Goal: Task Accomplishment & Management: Manage account settings

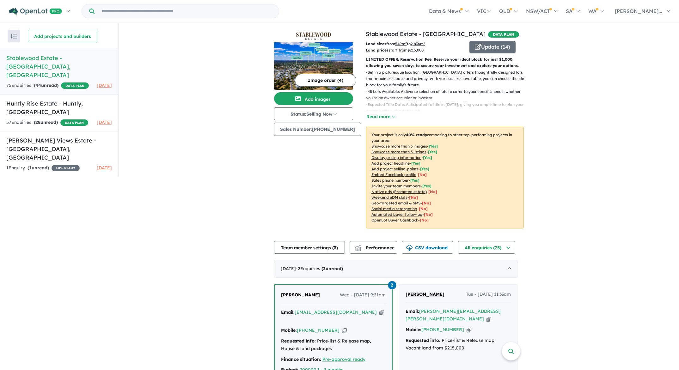
click at [78, 59] on h5 "Stablewood Estate - [GEOGRAPHIC_DATA] , [GEOGRAPHIC_DATA]" at bounding box center [59, 67] width 106 height 26
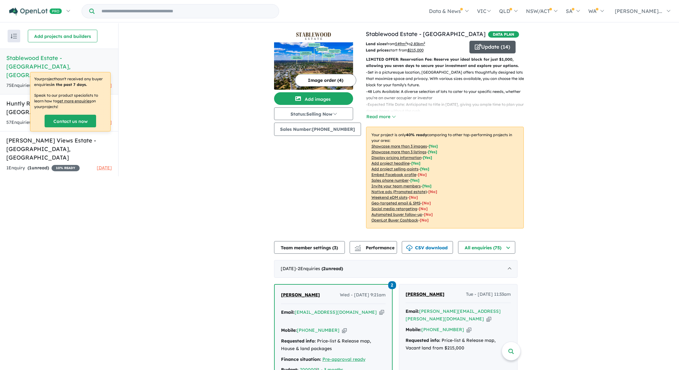
click at [489, 47] on button "Update ( 14 )" at bounding box center [492, 47] width 46 height 13
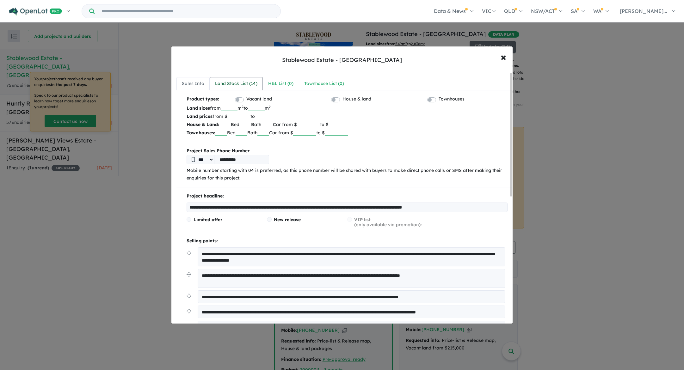
click at [231, 83] on div "Land Stock List ( 14 )" at bounding box center [236, 84] width 42 height 8
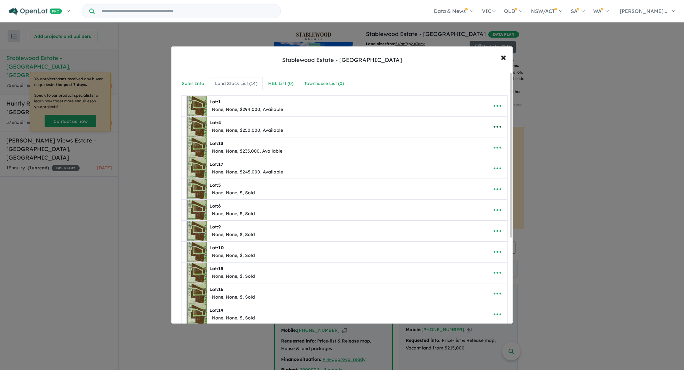
click at [495, 126] on icon "button" at bounding box center [497, 127] width 8 height 2
click at [410, 83] on nav "Sales Info Land Stock List ( 14 ) H&L List ( 0 ) Townhouse List ( 0 )" at bounding box center [344, 83] width 336 height 13
click at [492, 125] on icon "button" at bounding box center [496, 126] width 9 height 9
click at [481, 139] on link "Edit" at bounding box center [483, 142] width 47 height 15
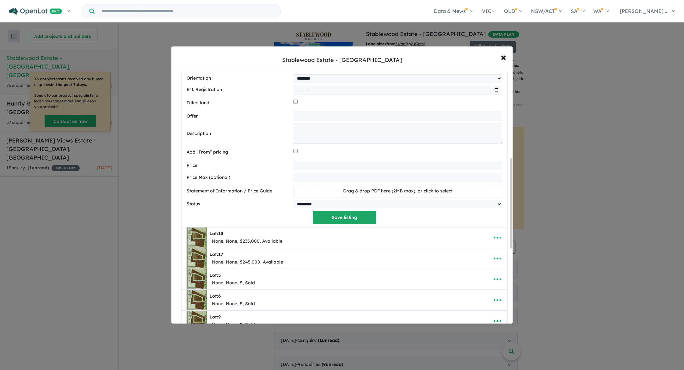
scroll to position [245, 0]
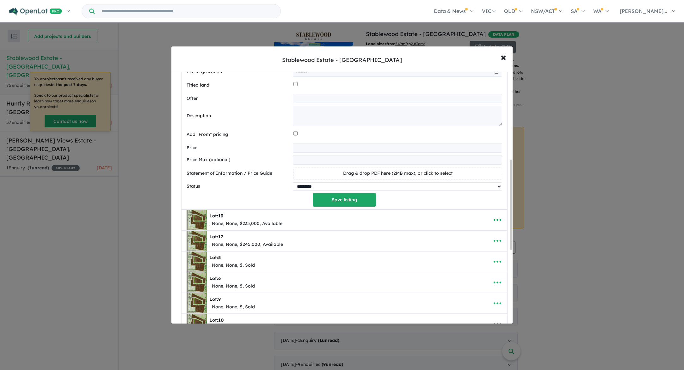
click at [387, 185] on select "********* ******** **** ******" at bounding box center [397, 186] width 209 height 8
select select "****"
click at [293, 182] on select "********* ******** **** ******" at bounding box center [397, 186] width 209 height 8
click at [341, 201] on button "Save listing" at bounding box center [344, 200] width 63 height 14
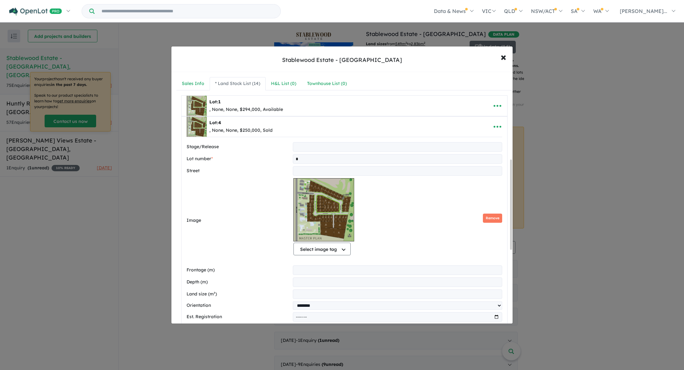
select select "****"
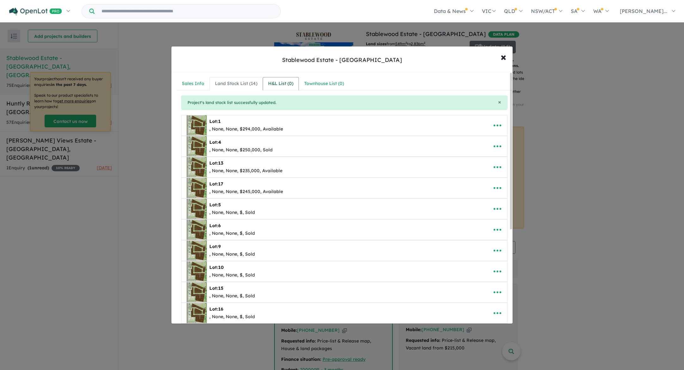
click at [283, 84] on div "H&L List ( 0 )" at bounding box center [280, 84] width 25 height 8
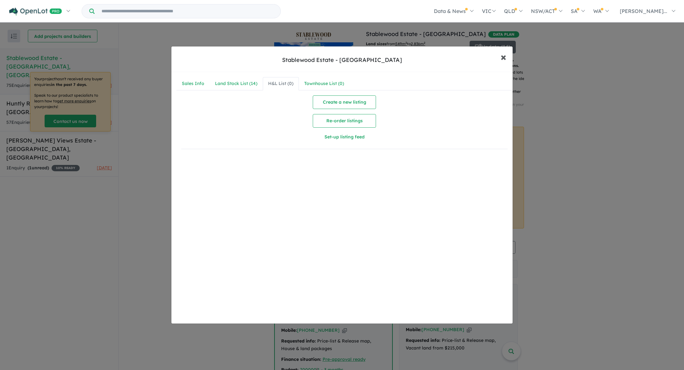
click at [504, 57] on span "×" at bounding box center [503, 57] width 6 height 14
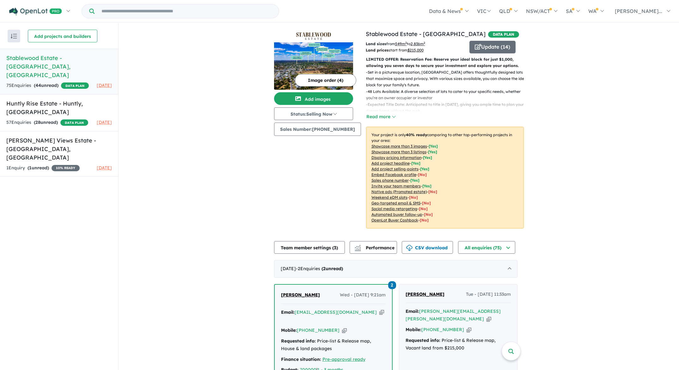
click at [147, 89] on div "View 3 projects in your account Stablewood Estate - Benalla DATA PLAN Land size…" at bounding box center [399, 360] width 560 height 674
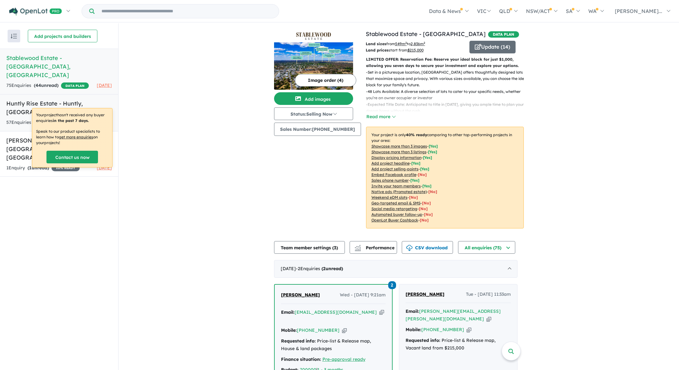
click at [101, 99] on h5 "Huntly Rise Estate - [GEOGRAPHIC_DATA] , [GEOGRAPHIC_DATA]" at bounding box center [59, 107] width 106 height 17
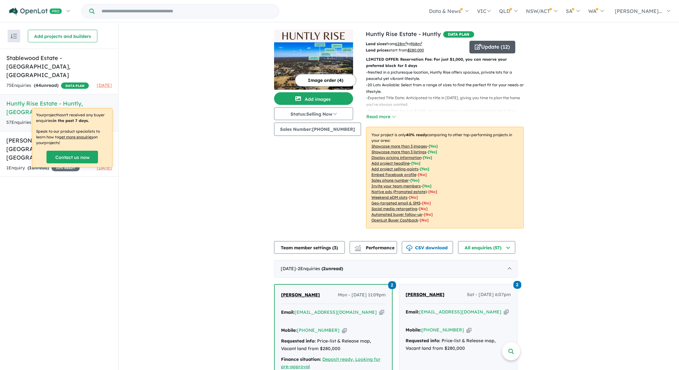
click at [483, 46] on button "Update ( 12 )" at bounding box center [492, 47] width 46 height 13
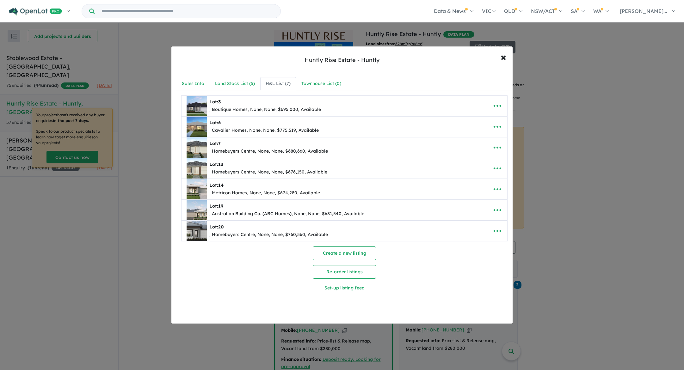
click at [433, 107] on div "Lot: 3 , Boutique Homes, None, None, $695,000, Available" at bounding box center [334, 106] width 296 height 20
click at [493, 106] on icon "button" at bounding box center [497, 106] width 8 height 2
click at [471, 119] on link "Edit" at bounding box center [483, 121] width 47 height 15
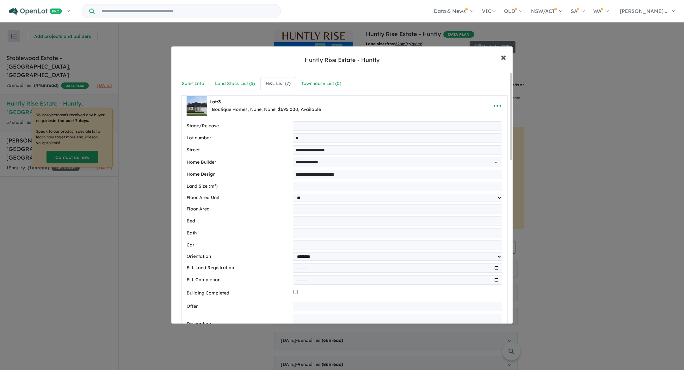
click at [505, 57] on span "×" at bounding box center [503, 57] width 6 height 14
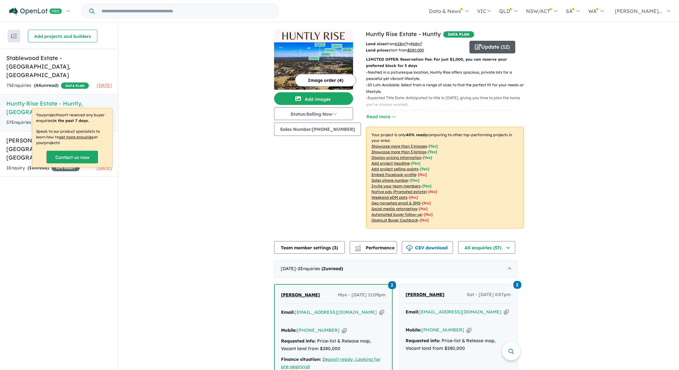
click at [495, 51] on button "Update ( 12 )" at bounding box center [492, 47] width 46 height 13
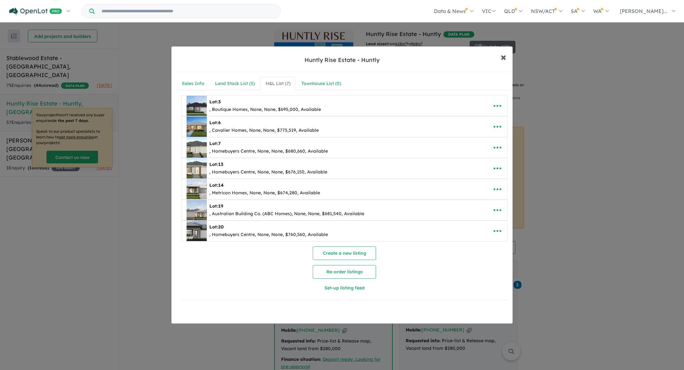
drag, startPoint x: 501, startPoint y: 58, endPoint x: 503, endPoint y: 56, distance: 3.4
click at [501, 58] on span "×" at bounding box center [503, 57] width 6 height 14
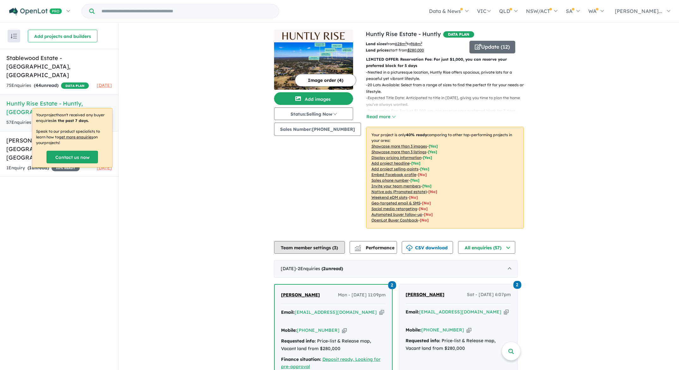
click at [314, 247] on button "Team member settings ( 3 )" at bounding box center [309, 247] width 71 height 13
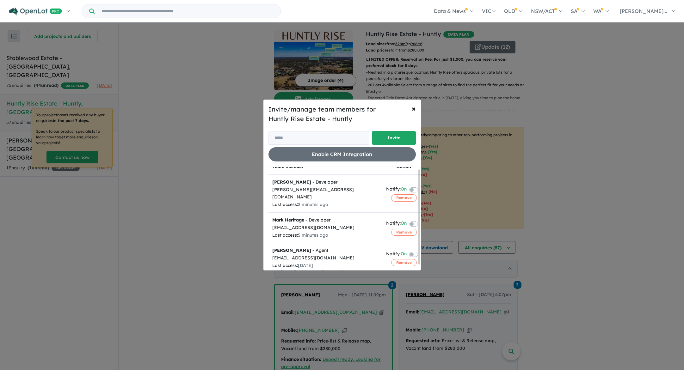
scroll to position [8, 0]
click at [412, 108] on span "×" at bounding box center [413, 108] width 4 height 9
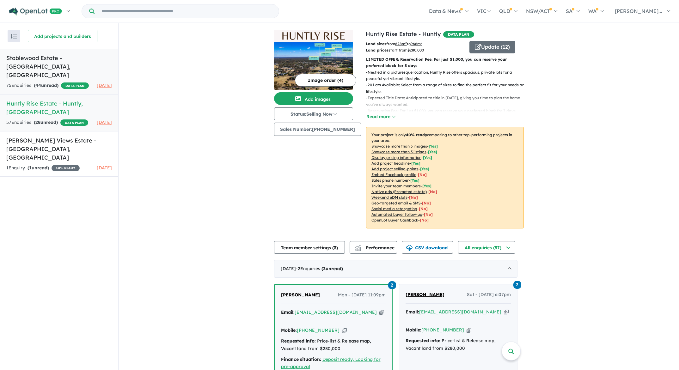
click at [45, 56] on h5 "Stablewood Estate - [GEOGRAPHIC_DATA] , [GEOGRAPHIC_DATA]" at bounding box center [59, 67] width 106 height 26
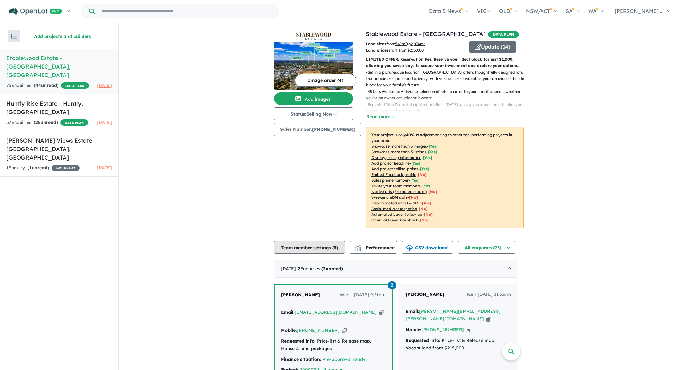
click at [315, 251] on button "Team member settings ( 3 )" at bounding box center [309, 247] width 71 height 13
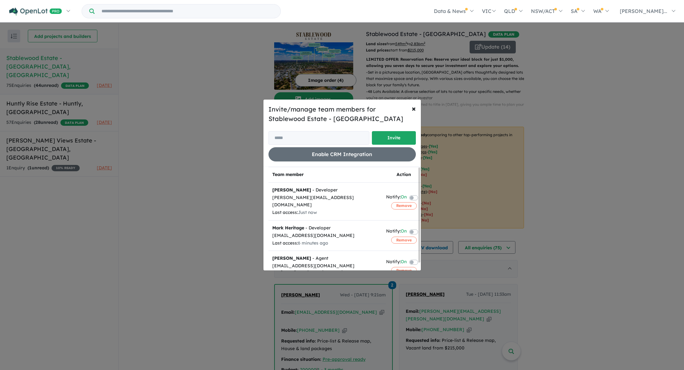
scroll to position [8, 0]
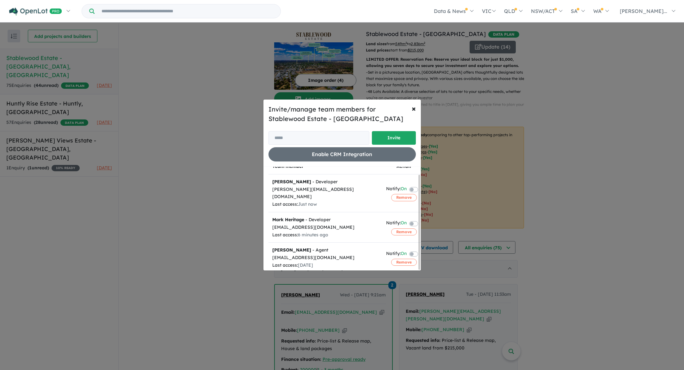
click at [420, 250] on label at bounding box center [420, 254] width 1 height 8
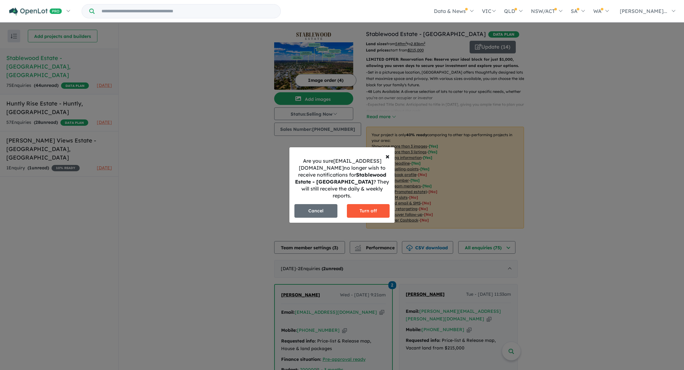
click at [369, 204] on button "Turn off" at bounding box center [368, 211] width 43 height 14
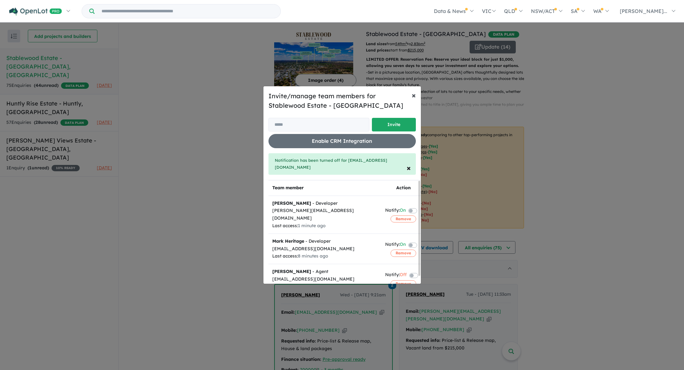
click at [412, 97] on span "×" at bounding box center [413, 94] width 4 height 9
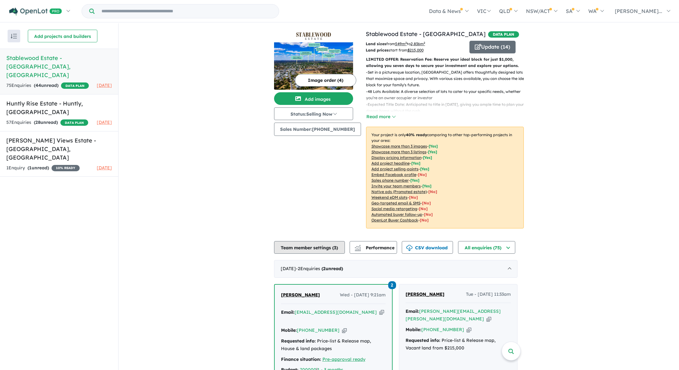
click at [323, 248] on button "Team member settings ( 3 )" at bounding box center [309, 247] width 71 height 13
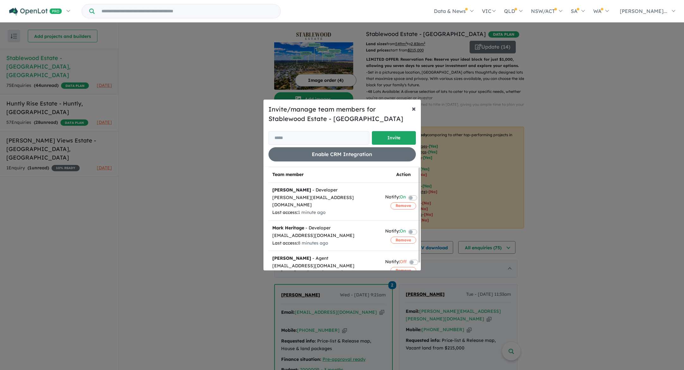
click at [411, 107] on span "×" at bounding box center [413, 108] width 4 height 9
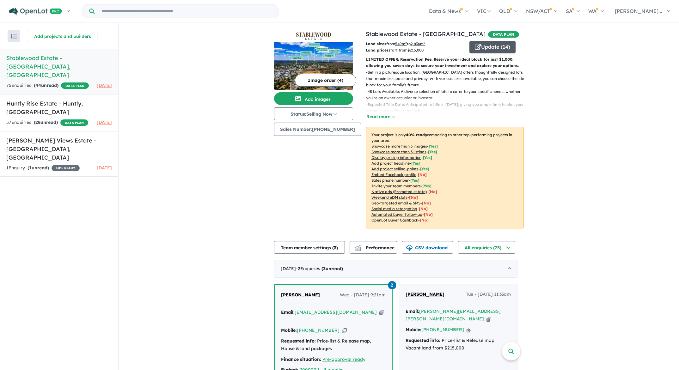
click at [491, 49] on button "Update ( 14 )" at bounding box center [492, 47] width 46 height 13
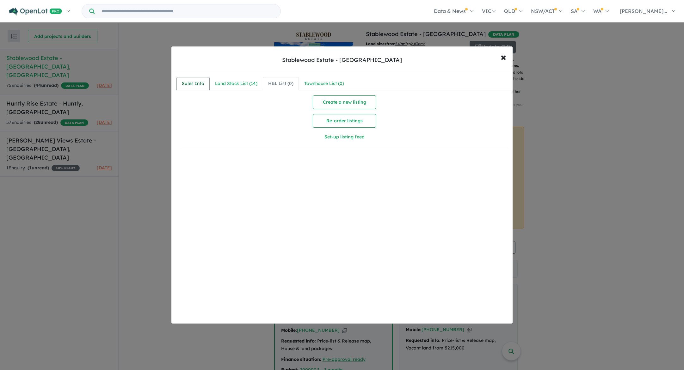
click at [193, 86] on div "Sales Info" at bounding box center [193, 84] width 22 height 8
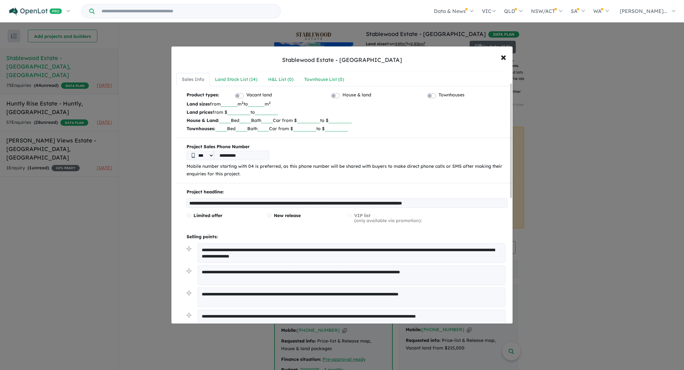
scroll to position [0, 0]
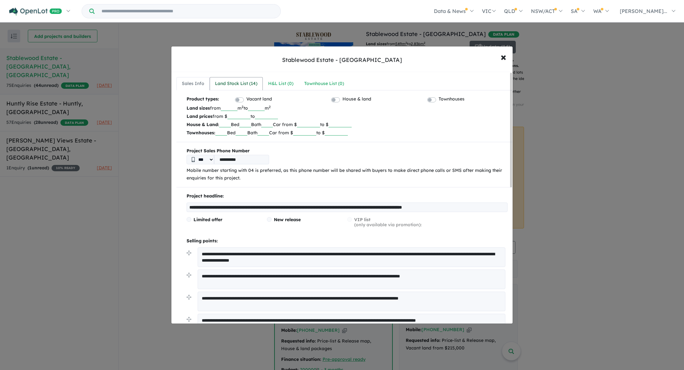
click at [240, 84] on div "Land Stock List ( 14 )" at bounding box center [236, 84] width 42 height 8
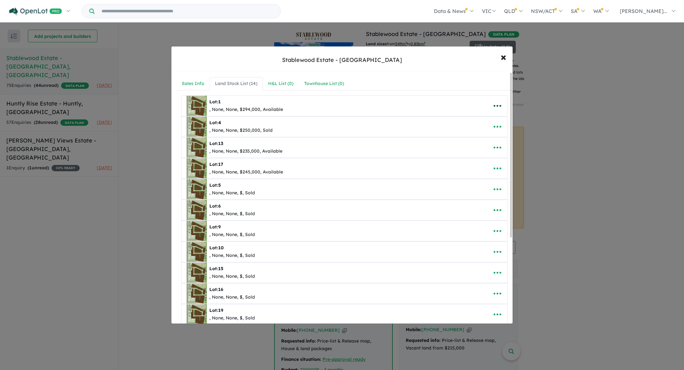
click at [495, 107] on icon "button" at bounding box center [496, 105] width 9 height 9
click at [481, 123] on link "Edit" at bounding box center [483, 121] width 47 height 15
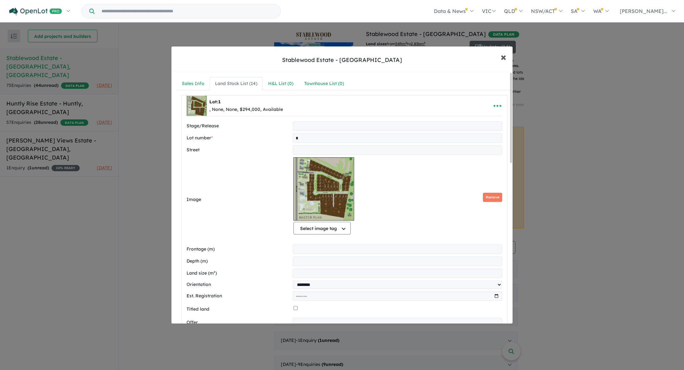
click at [502, 57] on span "×" at bounding box center [503, 57] width 6 height 14
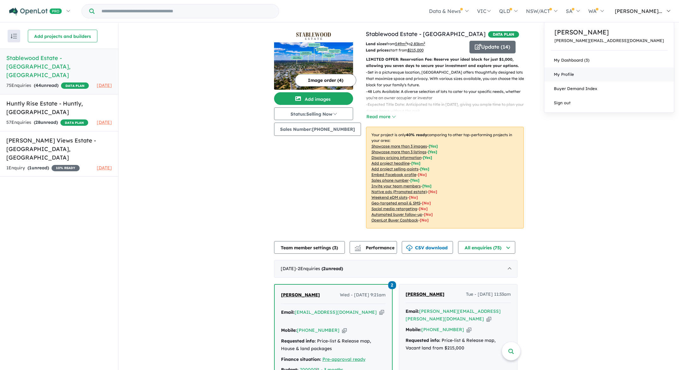
click at [574, 76] on span "My Profile" at bounding box center [564, 74] width 20 height 5
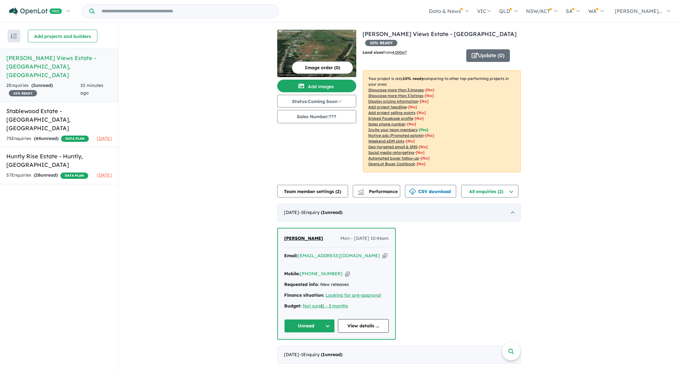
scroll to position [1, 0]
click at [456, 252] on div "[PERSON_NAME] - [DATE] 10:46am Email: [EMAIL_ADDRESS][DOMAIN_NAME] Copied! Mobi…" at bounding box center [398, 283] width 243 height 112
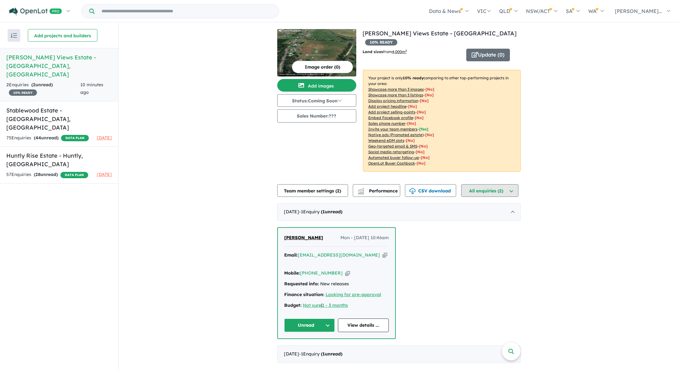
click at [483, 184] on button "All enquiries ( 2 )" at bounding box center [489, 190] width 57 height 13
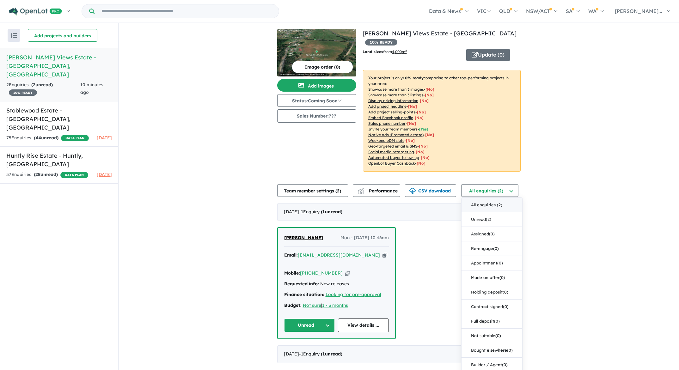
click at [481, 198] on button "All enquiries ( 2 )" at bounding box center [491, 205] width 61 height 15
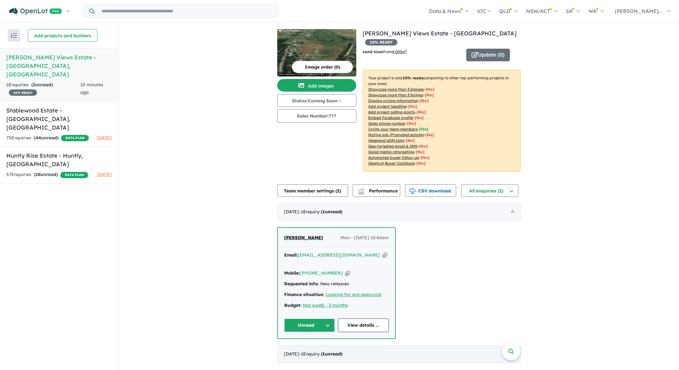
click at [513, 345] on div "May 2025 - 1 Enquir y ( 1 unread)" at bounding box center [398, 354] width 243 height 18
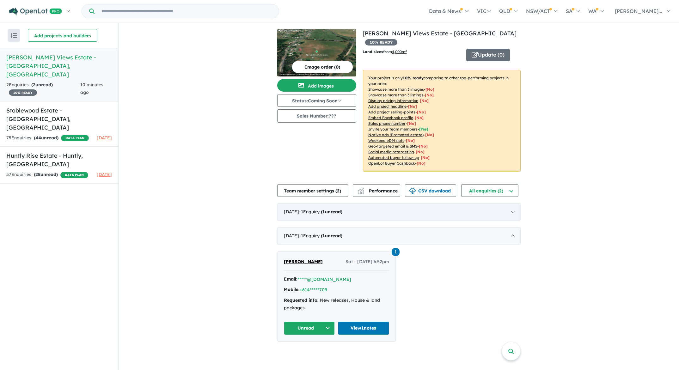
click at [512, 203] on div "August 2025 - 1 Enquir y ( 1 unread)" at bounding box center [398, 212] width 243 height 18
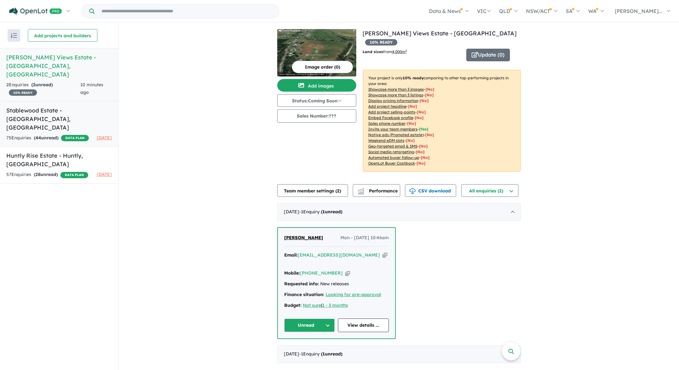
click at [61, 106] on h5 "Stablewood Estate - [GEOGRAPHIC_DATA] , [GEOGRAPHIC_DATA]" at bounding box center [59, 119] width 106 height 26
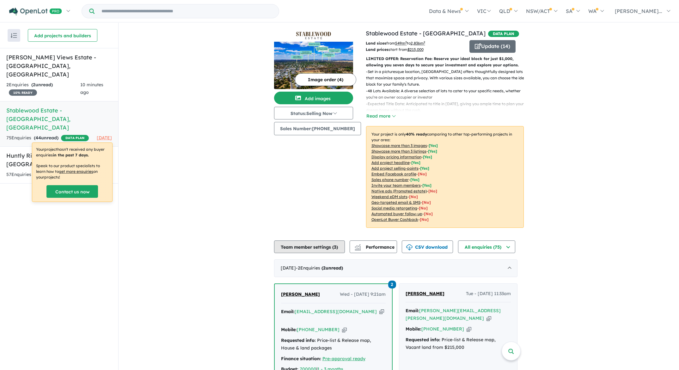
click at [300, 248] on button "Team member settings ( 3 )" at bounding box center [309, 247] width 71 height 13
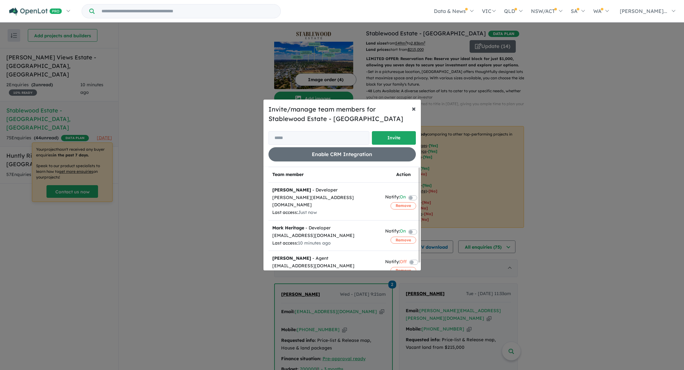
click at [413, 108] on span "×" at bounding box center [413, 108] width 4 height 9
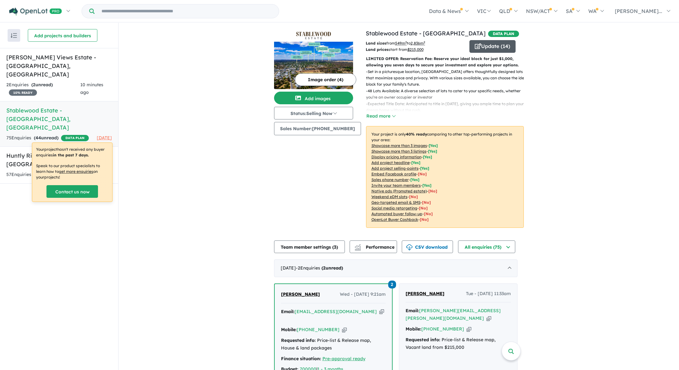
click at [484, 47] on button "Update ( 14 )" at bounding box center [492, 46] width 46 height 13
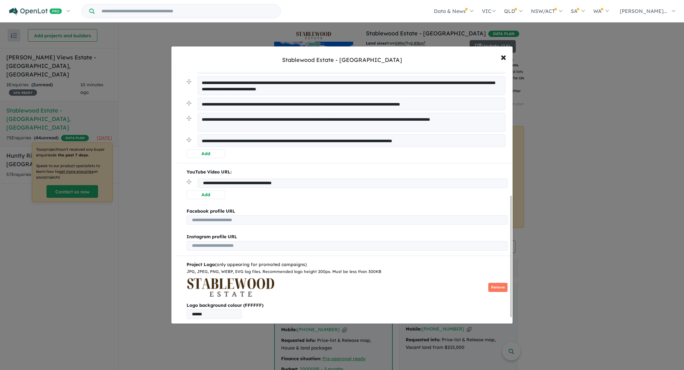
scroll to position [269, 0]
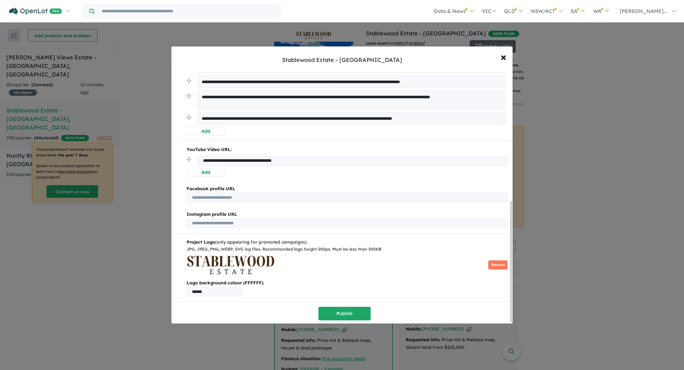
click at [274, 197] on input "url" at bounding box center [346, 197] width 321 height 9
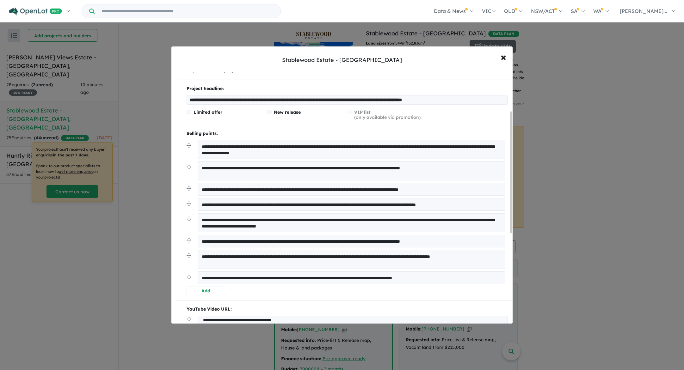
scroll to position [81, 0]
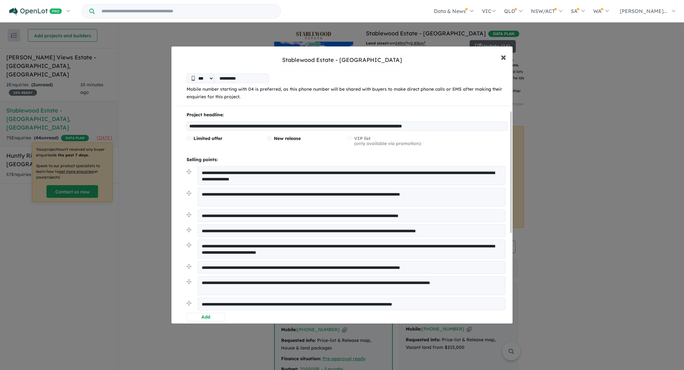
click at [504, 59] on span "×" at bounding box center [503, 57] width 6 height 14
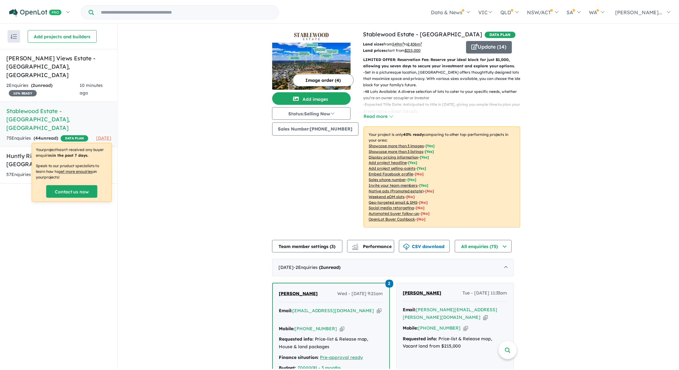
scroll to position [0, 0]
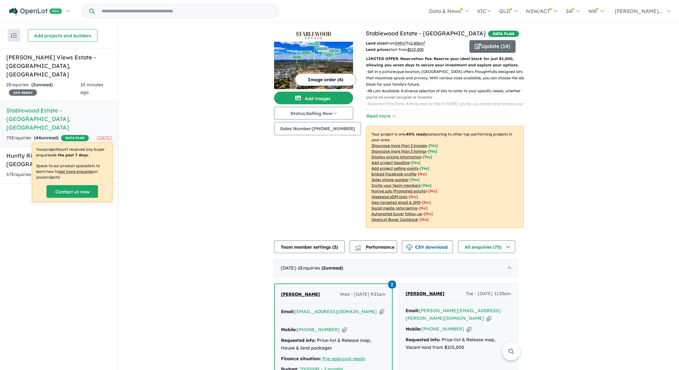
click at [118, 13] on input "Try estate name, suburb, builder or developer" at bounding box center [187, 11] width 182 height 14
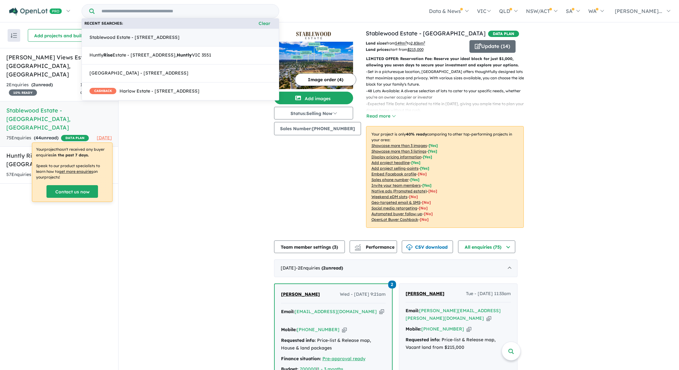
click at [129, 35] on span "Stablewood Estate - 17 Olivers Road, Benalla VIC 3672" at bounding box center [134, 38] width 90 height 8
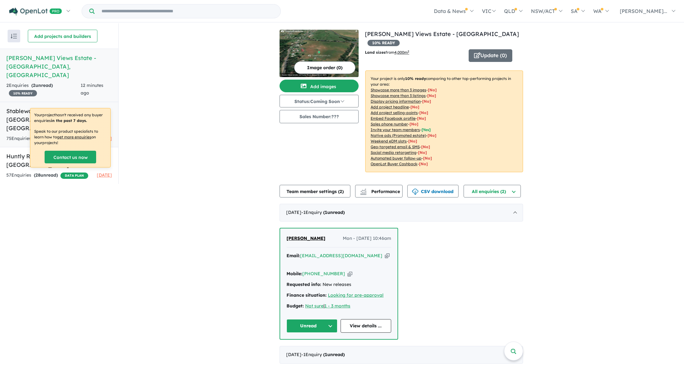
click at [66, 102] on link "Stablewood Estate - [GEOGRAPHIC_DATA] , [GEOGRAPHIC_DATA] 75 Enquir ies ( 44 un…" at bounding box center [59, 125] width 118 height 46
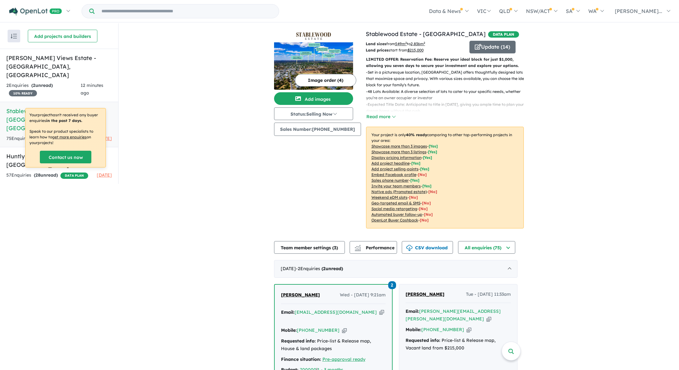
click at [392, 186] on u "Invite your team members" at bounding box center [395, 186] width 49 height 5
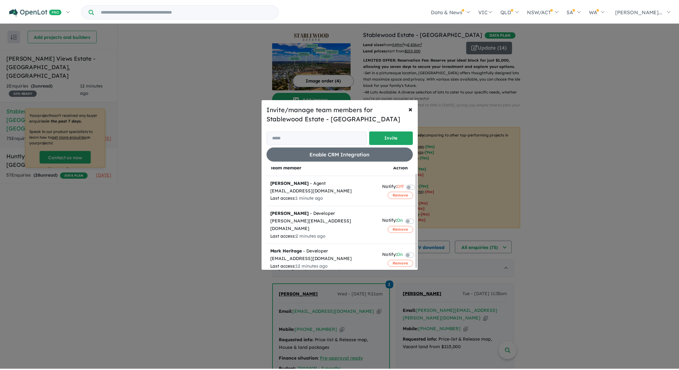
scroll to position [8, 0]
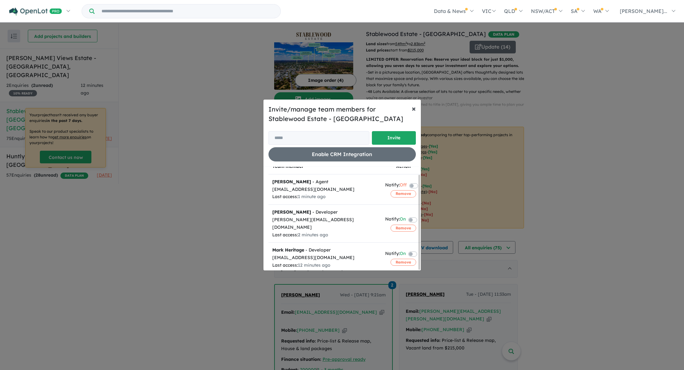
click at [412, 108] on span "×" at bounding box center [413, 108] width 4 height 9
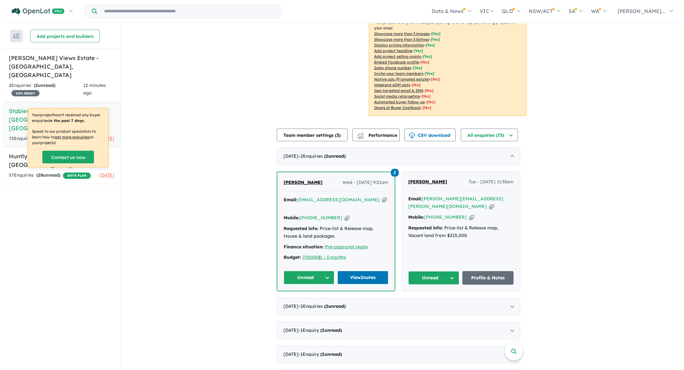
scroll to position [0, 0]
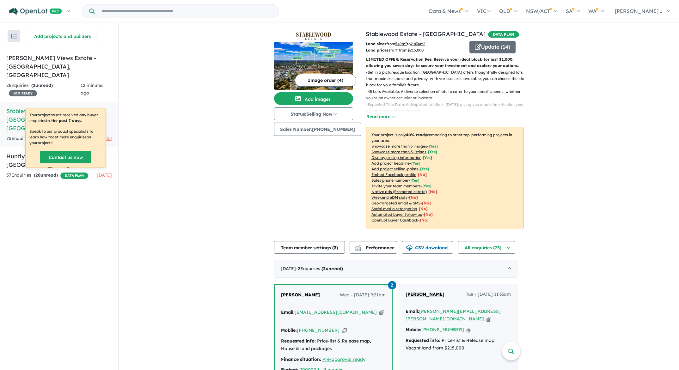
click at [18, 34] on button "button" at bounding box center [14, 36] width 13 height 13
click at [161, 62] on div "View 3 projects in your account Stablewood Estate - Benalla DATA PLAN Land size…" at bounding box center [399, 360] width 560 height 674
click at [491, 52] on button "Update ( 14 )" at bounding box center [492, 47] width 46 height 13
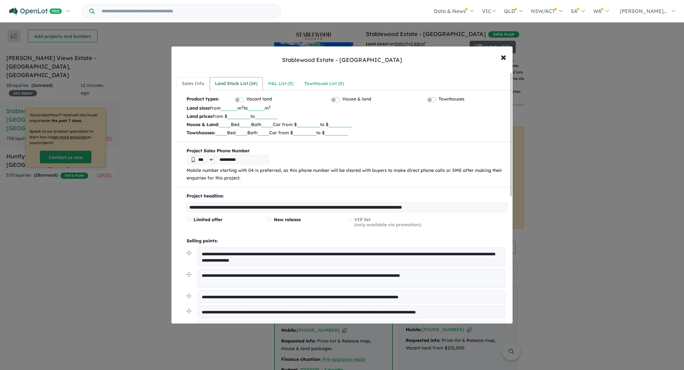
click at [241, 84] on div "Land Stock List ( 14 )" at bounding box center [236, 84] width 42 height 8
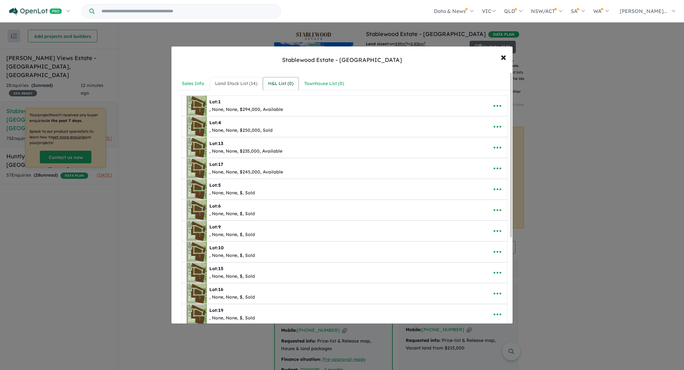
click at [279, 83] on div "H&L List ( 0 )" at bounding box center [280, 84] width 25 height 8
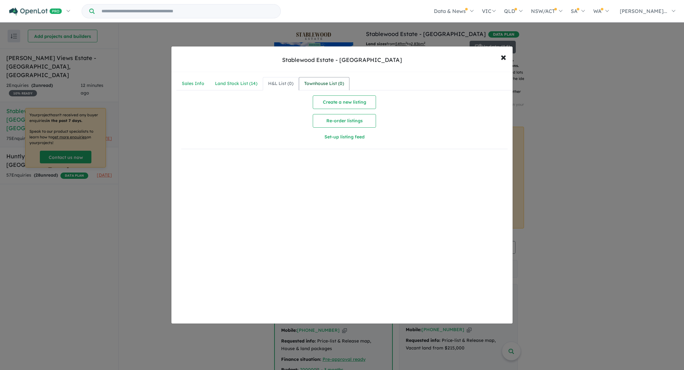
click at [323, 84] on div "Townhouse List ( 0 )" at bounding box center [324, 84] width 40 height 8
click at [194, 83] on div "Sales Info" at bounding box center [193, 84] width 22 height 8
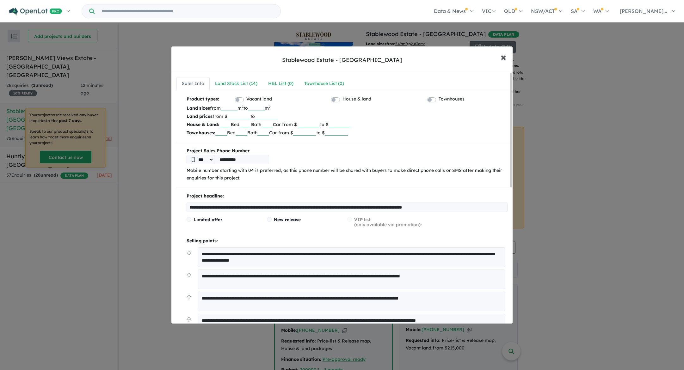
click at [504, 58] on span "×" at bounding box center [503, 57] width 6 height 14
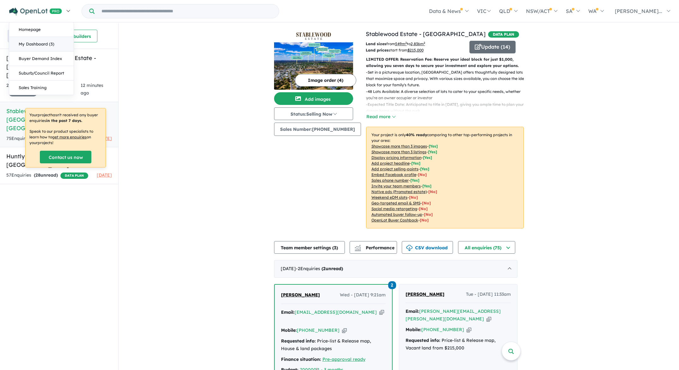
scroll to position [1, 0]
click at [34, 29] on link "Homepage" at bounding box center [41, 29] width 64 height 15
